Goal: Task Accomplishment & Management: Use online tool/utility

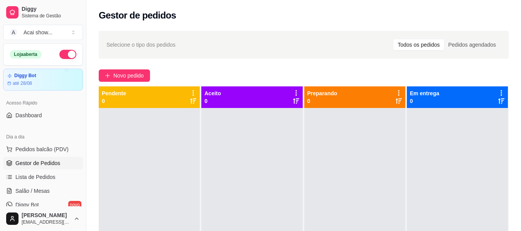
scroll to position [76, 0]
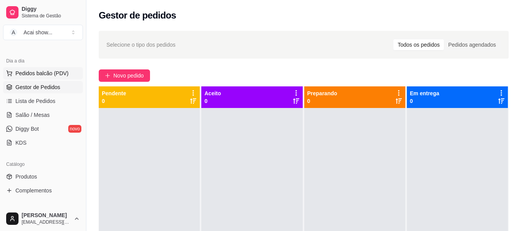
click at [40, 69] on button "Pedidos balcão (PDV)" at bounding box center [43, 73] width 80 height 12
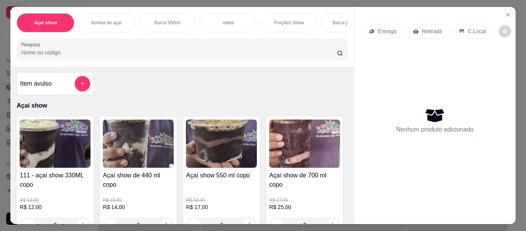
click at [57, 166] on img at bounding box center [55, 143] width 71 height 48
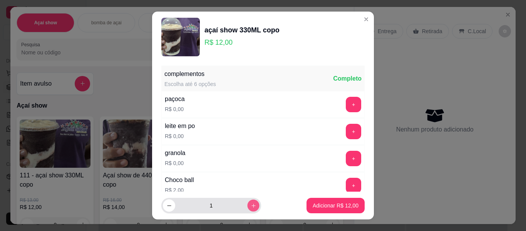
click at [247, 210] on button "increase-product-quantity" at bounding box center [253, 206] width 12 height 12
type input "2"
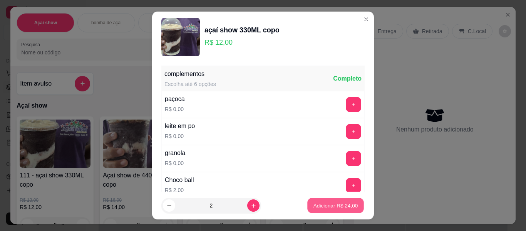
click at [319, 202] on p "Adicionar R$ 24,00" at bounding box center [336, 205] width 45 height 7
type input "2"
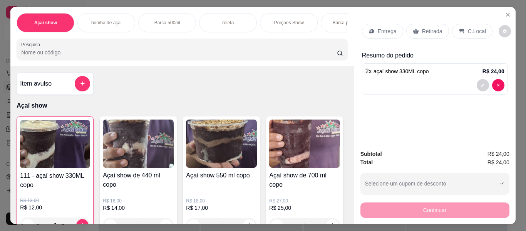
click at [383, 30] on p "Entrega" at bounding box center [387, 31] width 19 height 8
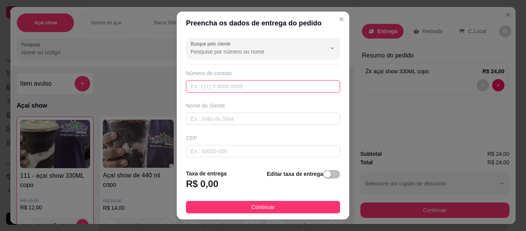
click at [305, 85] on input "text" at bounding box center [263, 86] width 154 height 12
click at [305, 85] on input "[PHONE_NUMBER]" at bounding box center [263, 86] width 154 height 12
type input "[PHONE_NUMBER]"
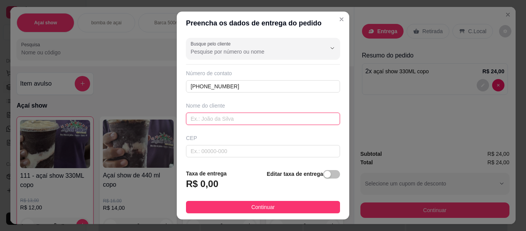
click at [306, 122] on input "text" at bounding box center [263, 119] width 154 height 12
type input "maricelia"
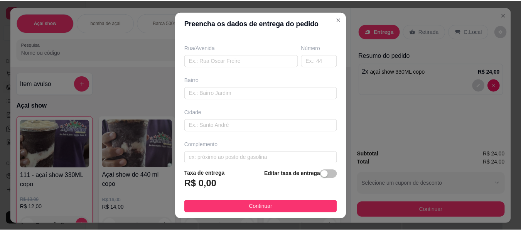
scroll to position [131, 0]
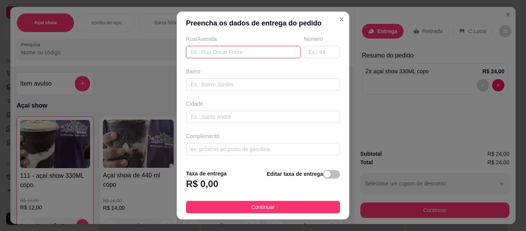
click at [262, 48] on input "text" at bounding box center [243, 52] width 115 height 12
type input "pero vaz de caminha"
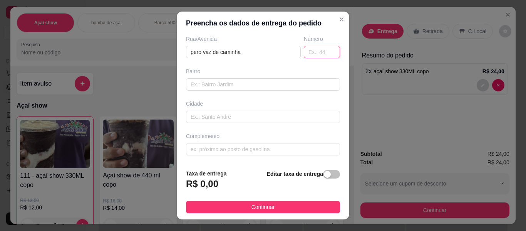
click at [308, 47] on input "text" at bounding box center [322, 52] width 36 height 12
type input "707"
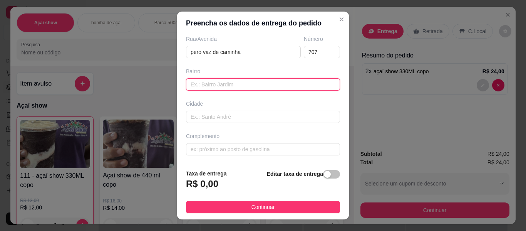
click at [294, 82] on input "text" at bounding box center [263, 84] width 154 height 12
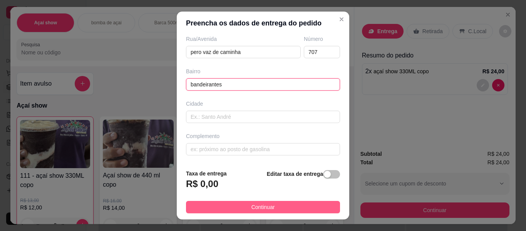
type input "bandeirantes"
click at [296, 207] on button "Continuar" at bounding box center [263, 207] width 154 height 12
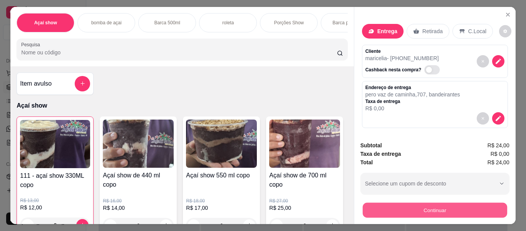
click at [447, 206] on button "Continuar" at bounding box center [435, 210] width 144 height 15
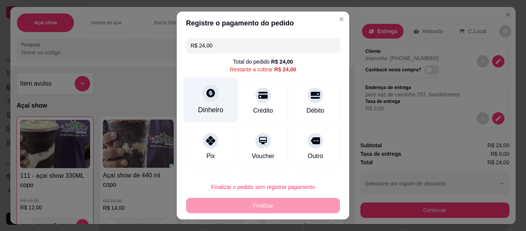
click at [212, 105] on div "Dinheiro" at bounding box center [210, 110] width 25 height 10
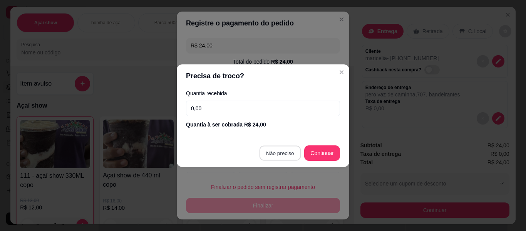
type input "R$ 0,00"
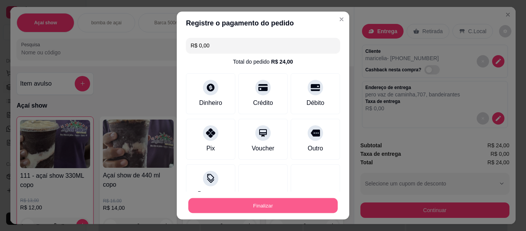
click at [276, 205] on button "Finalizar" at bounding box center [262, 205] width 149 height 15
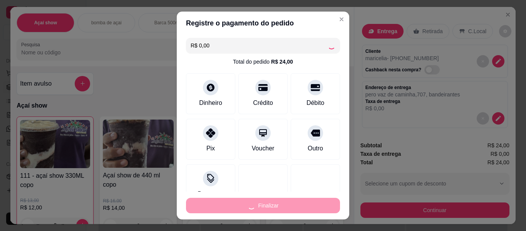
type input "0"
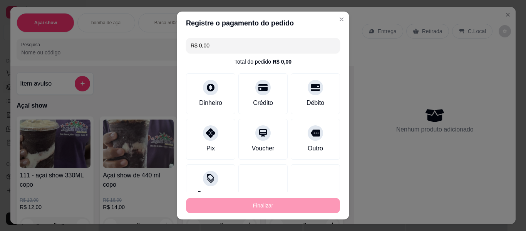
type input "-R$ 24,00"
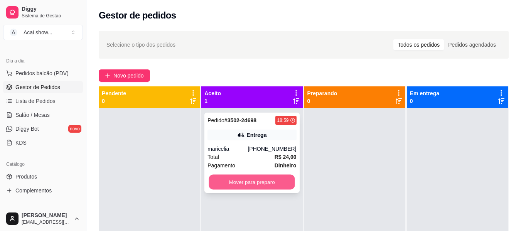
click at [274, 185] on button "Mover para preparo" at bounding box center [252, 182] width 86 height 15
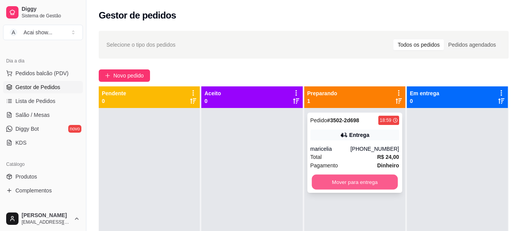
click at [380, 183] on button "Mover para entrega" at bounding box center [354, 182] width 86 height 15
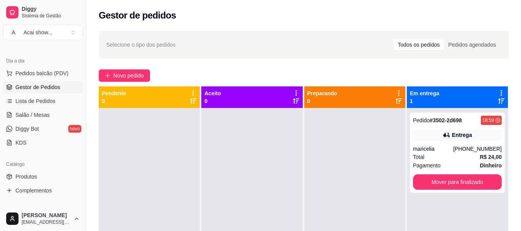
click at [380, 183] on div at bounding box center [354, 223] width 101 height 231
click at [65, 170] on div "Catálogo" at bounding box center [43, 164] width 80 height 12
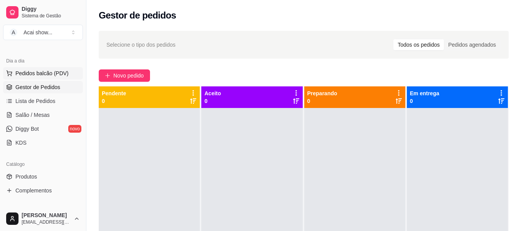
click at [59, 73] on span "Pedidos balcão (PDV)" at bounding box center [41, 73] width 53 height 8
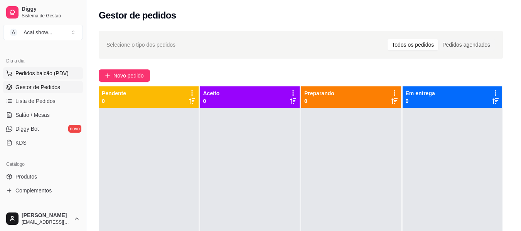
click at [59, 73] on div "Item avulso Açaí show 111 - açaí show 330ML copo R$ 13,00 R$ 12,00 0 Açaí show …" at bounding box center [179, 145] width 338 height 158
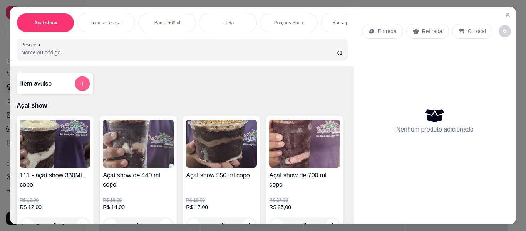
click at [82, 86] on icon "add-separate-item" at bounding box center [83, 84] width 6 height 6
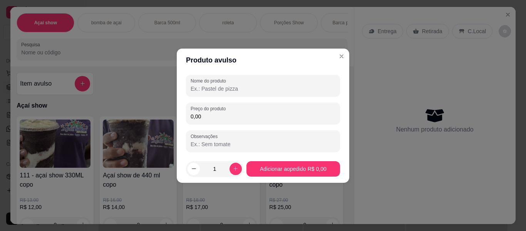
click at [254, 89] on input "Nome do produto" at bounding box center [263, 89] width 145 height 8
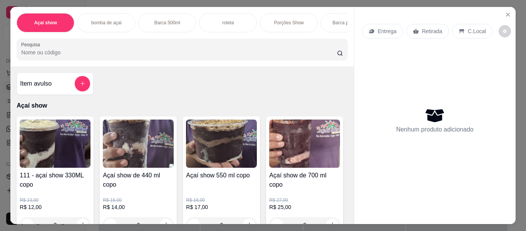
click at [111, 178] on h4 "Açaí show de 440 ml copo" at bounding box center [138, 180] width 71 height 18
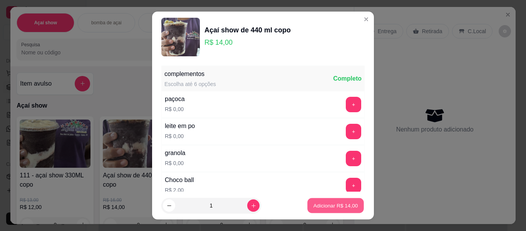
click at [307, 201] on button "Adicionar R$ 14,00" at bounding box center [335, 205] width 57 height 15
type input "1"
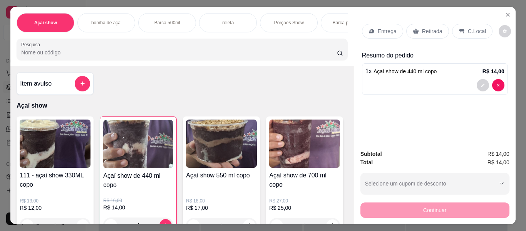
click at [422, 28] on p "Retirada" at bounding box center [432, 31] width 20 height 8
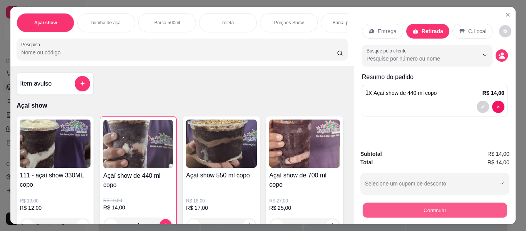
click at [439, 208] on button "Continuar" at bounding box center [435, 210] width 144 height 15
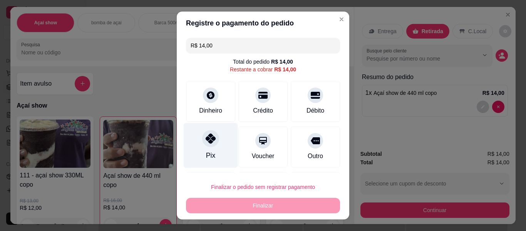
click at [207, 147] on div at bounding box center [210, 138] width 17 height 17
type input "R$ 0,00"
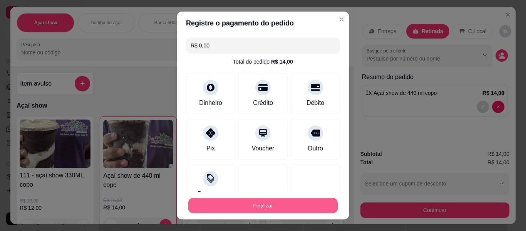
click at [261, 205] on button "Finalizar" at bounding box center [262, 205] width 149 height 15
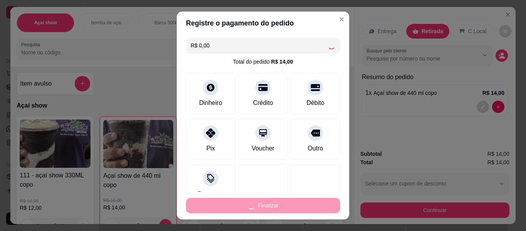
type input "0"
type input "-R$ 14,00"
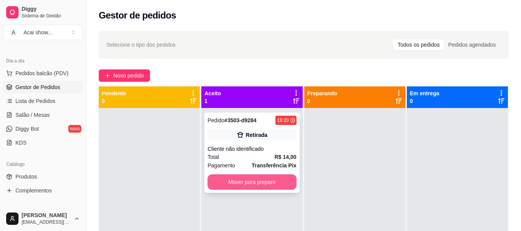
click at [253, 182] on button "Mover para preparo" at bounding box center [251, 181] width 89 height 15
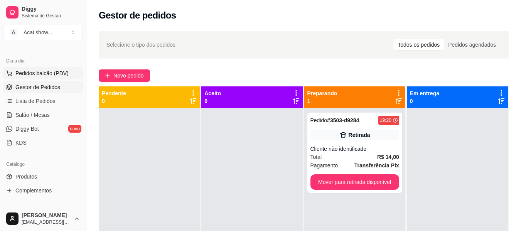
click at [55, 76] on span "Pedidos balcão (PDV)" at bounding box center [41, 73] width 53 height 8
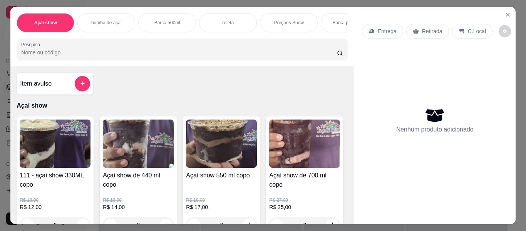
click at [71, 85] on div "Item avulso" at bounding box center [55, 83] width 70 height 15
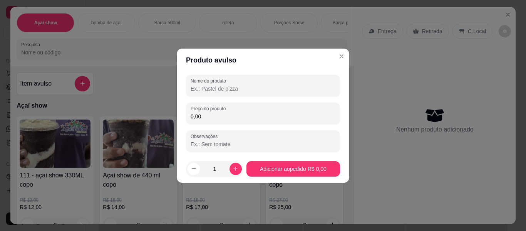
click at [206, 89] on input "Nome do produto" at bounding box center [263, 89] width 145 height 8
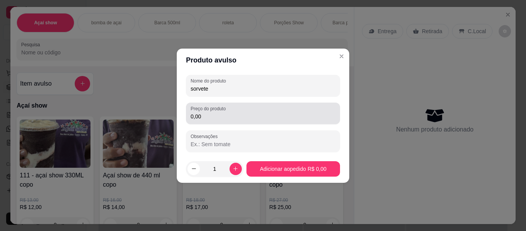
type input "sorvete"
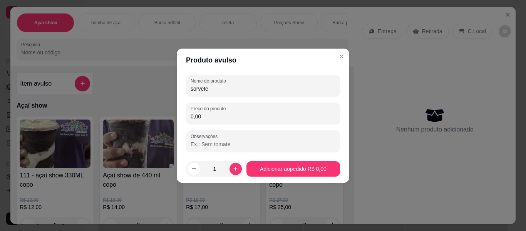
click at [223, 117] on input "0,00" at bounding box center [263, 117] width 145 height 8
type input "7,00"
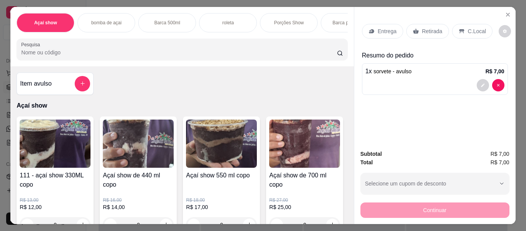
click at [425, 27] on p "Retirada" at bounding box center [432, 31] width 20 height 8
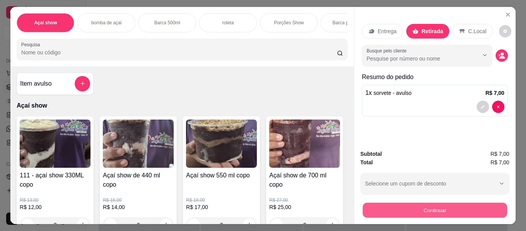
click at [430, 203] on button "Continuar" at bounding box center [435, 210] width 144 height 15
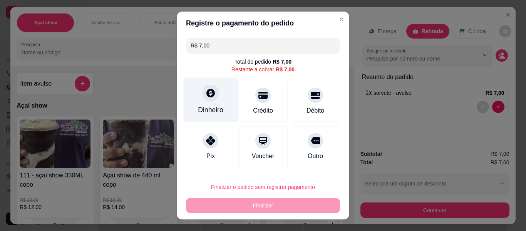
click at [212, 94] on div at bounding box center [210, 92] width 17 height 17
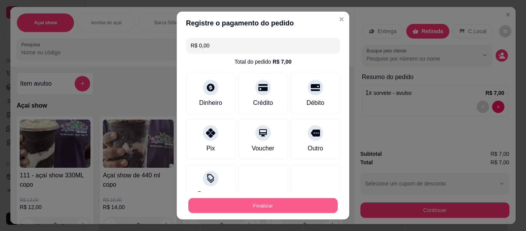
click at [314, 199] on button "Finalizar" at bounding box center [262, 205] width 149 height 15
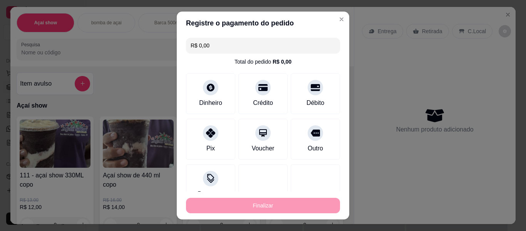
type input "-R$ 7,00"
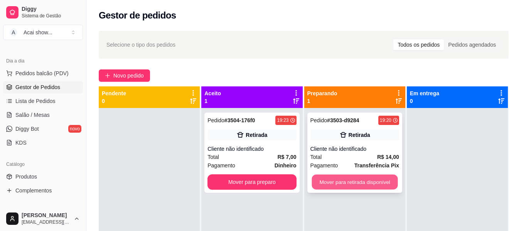
click at [389, 181] on button "Mover para retirada disponível" at bounding box center [354, 182] width 86 height 15
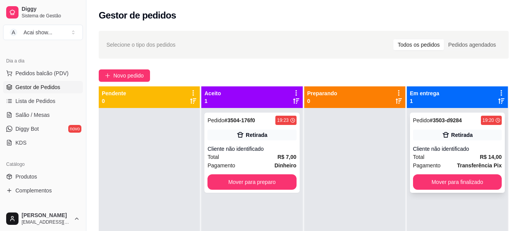
click at [461, 174] on div "Pedido # 3503-d9284 19:20 Retirada Cliente não identificado Total R$ 14,00 Paga…" at bounding box center [457, 153] width 95 height 80
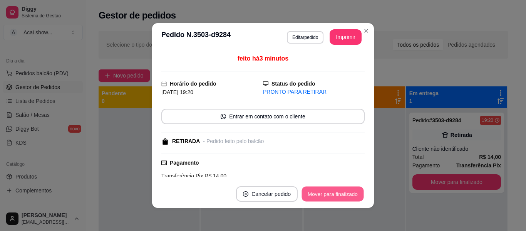
click at [345, 188] on button "Mover para finalizado" at bounding box center [333, 193] width 62 height 15
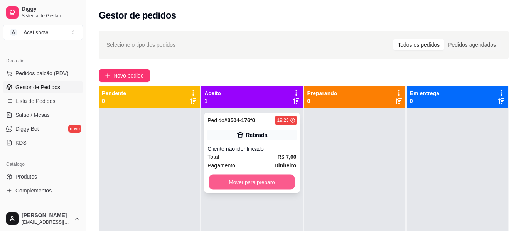
click at [288, 176] on button "Mover para preparo" at bounding box center [252, 182] width 86 height 15
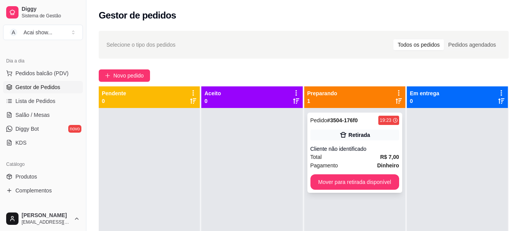
click at [363, 174] on div "Pedido # 3504-176f0 19:23 Retirada Cliente não identificado Total R$ 7,00 Pagam…" at bounding box center [354, 153] width 95 height 80
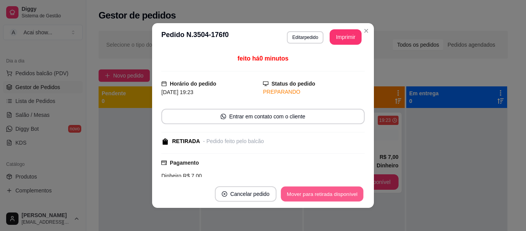
click at [346, 195] on button "Mover para retirada disponível" at bounding box center [322, 193] width 82 height 15
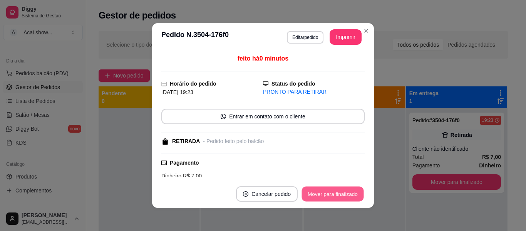
click at [346, 195] on button "Mover para finalizado" at bounding box center [333, 193] width 62 height 15
